Goal: Check status: Check status

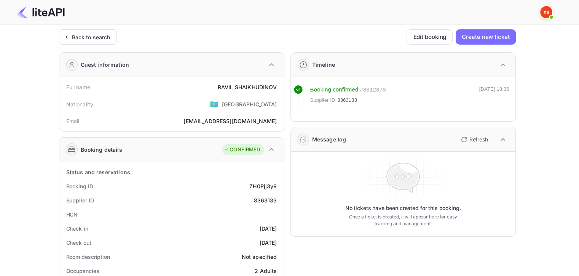
click at [86, 40] on div "Back to search" at bounding box center [91, 37] width 38 height 8
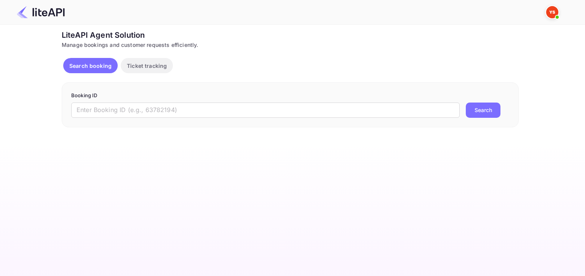
click at [173, 117] on input "text" at bounding box center [265, 109] width 389 height 15
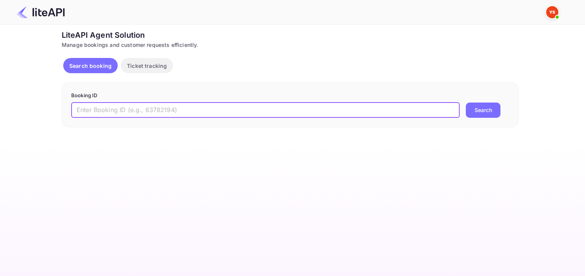
paste input "8901731"
type input "8901731"
click at [488, 108] on button "Search" at bounding box center [483, 109] width 35 height 15
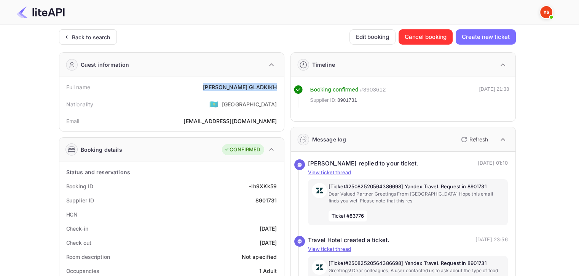
drag, startPoint x: 235, startPoint y: 86, endPoint x: 276, endPoint y: 85, distance: 41.5
click at [276, 85] on div "[PERSON_NAME]" at bounding box center [240, 87] width 74 height 8
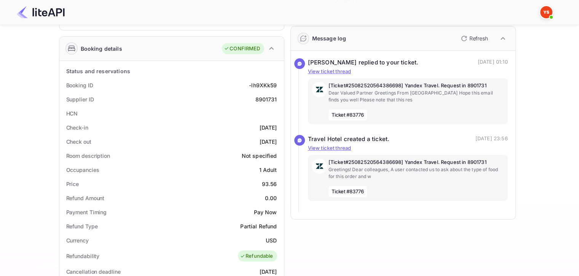
scroll to position [114, 0]
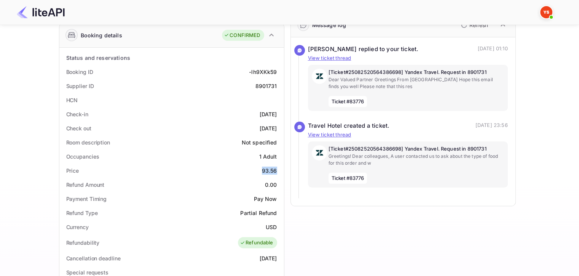
drag, startPoint x: 261, startPoint y: 169, endPoint x: 278, endPoint y: 169, distance: 16.8
click at [278, 169] on div "Price 93.56" at bounding box center [171, 170] width 219 height 14
copy div "93.56"
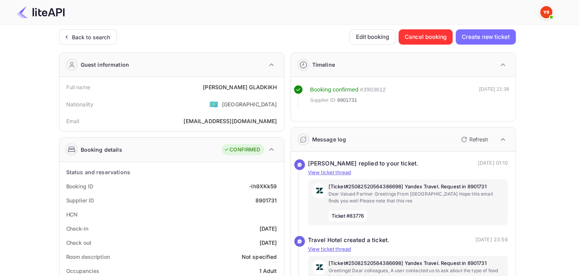
click at [88, 41] on div "Back to search" at bounding box center [88, 36] width 58 height 15
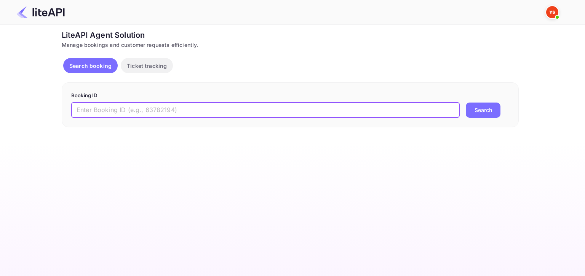
click at [136, 114] on input "text" at bounding box center [265, 109] width 389 height 15
paste input "8901383"
type input "8901383"
click at [466, 102] on button "Search" at bounding box center [483, 109] width 35 height 15
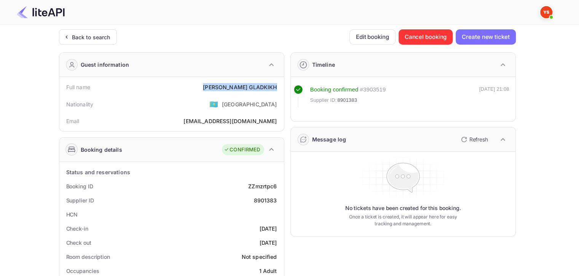
drag, startPoint x: 232, startPoint y: 82, endPoint x: 278, endPoint y: 88, distance: 46.8
click at [278, 88] on div "Full name [PERSON_NAME]" at bounding box center [171, 87] width 219 height 14
copy div "[PERSON_NAME]"
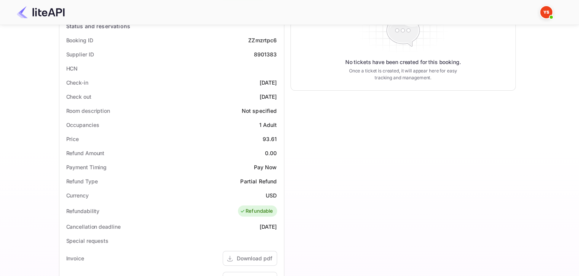
scroll to position [152, 0]
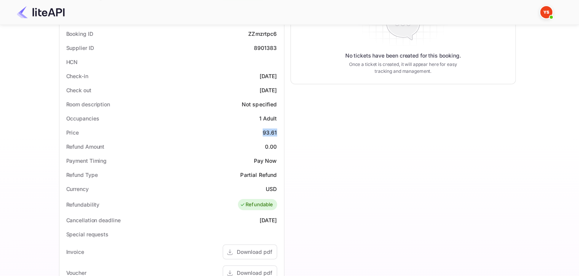
drag, startPoint x: 262, startPoint y: 131, endPoint x: 280, endPoint y: 130, distance: 18.3
click at [280, 130] on div "Price 93.61" at bounding box center [171, 132] width 219 height 14
copy div "93.61"
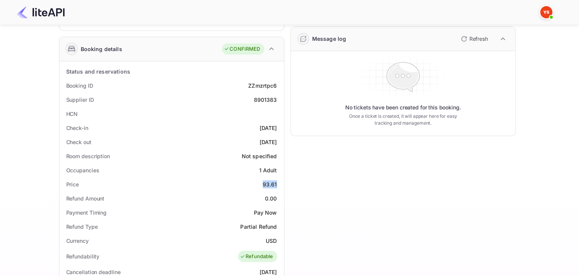
scroll to position [0, 0]
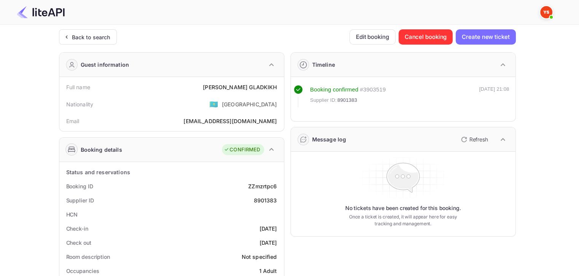
click at [95, 30] on div "Back to search" at bounding box center [88, 36] width 58 height 15
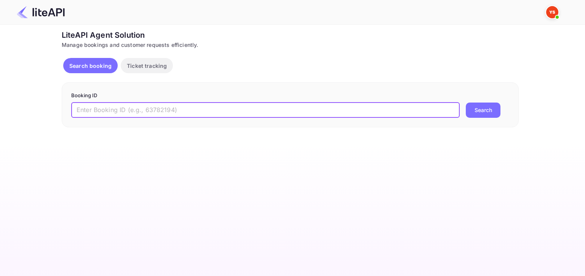
click at [126, 111] on input "text" at bounding box center [265, 109] width 389 height 15
paste input "9057377"
type input "9057377"
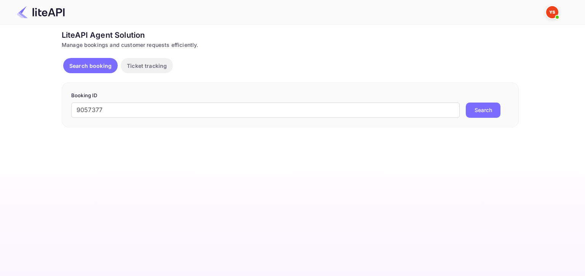
click at [487, 111] on button "Search" at bounding box center [483, 109] width 35 height 15
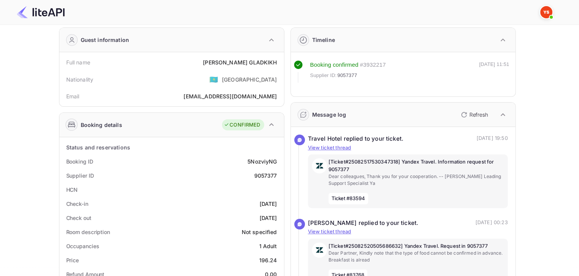
scroll to position [114, 0]
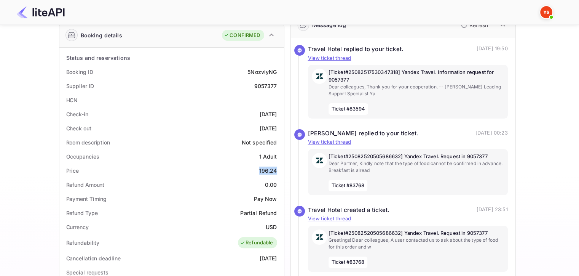
drag, startPoint x: 260, startPoint y: 168, endPoint x: 282, endPoint y: 171, distance: 22.4
click at [282, 171] on div "Status and reservations Booking ID 5NozviyNG Supplier ID 9057377 HCN Check-in […" at bounding box center [171, 258] width 225 height 420
copy div "196.24"
